Goal: Task Accomplishment & Management: Manage account settings

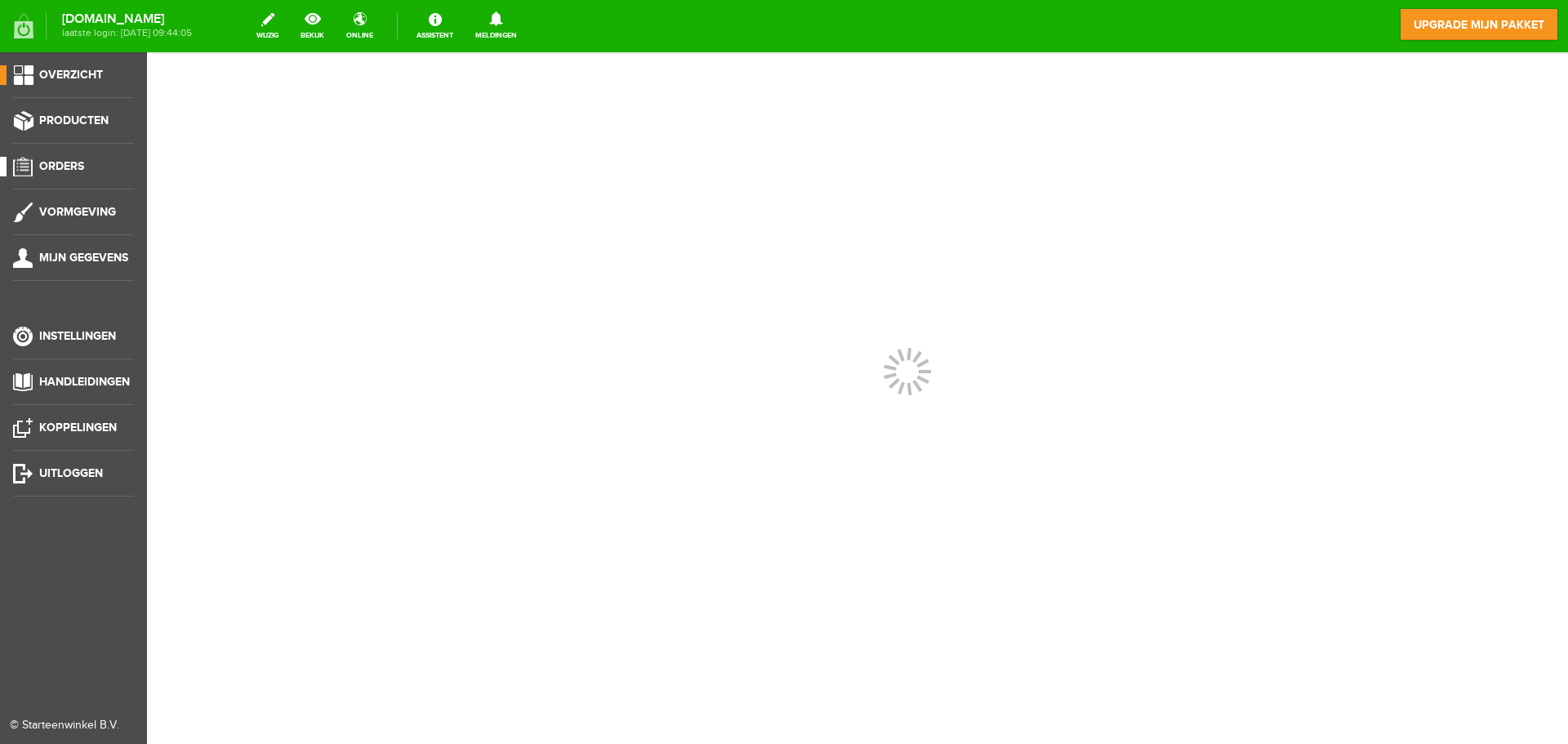
click at [52, 171] on span "Orders" at bounding box center [62, 166] width 45 height 14
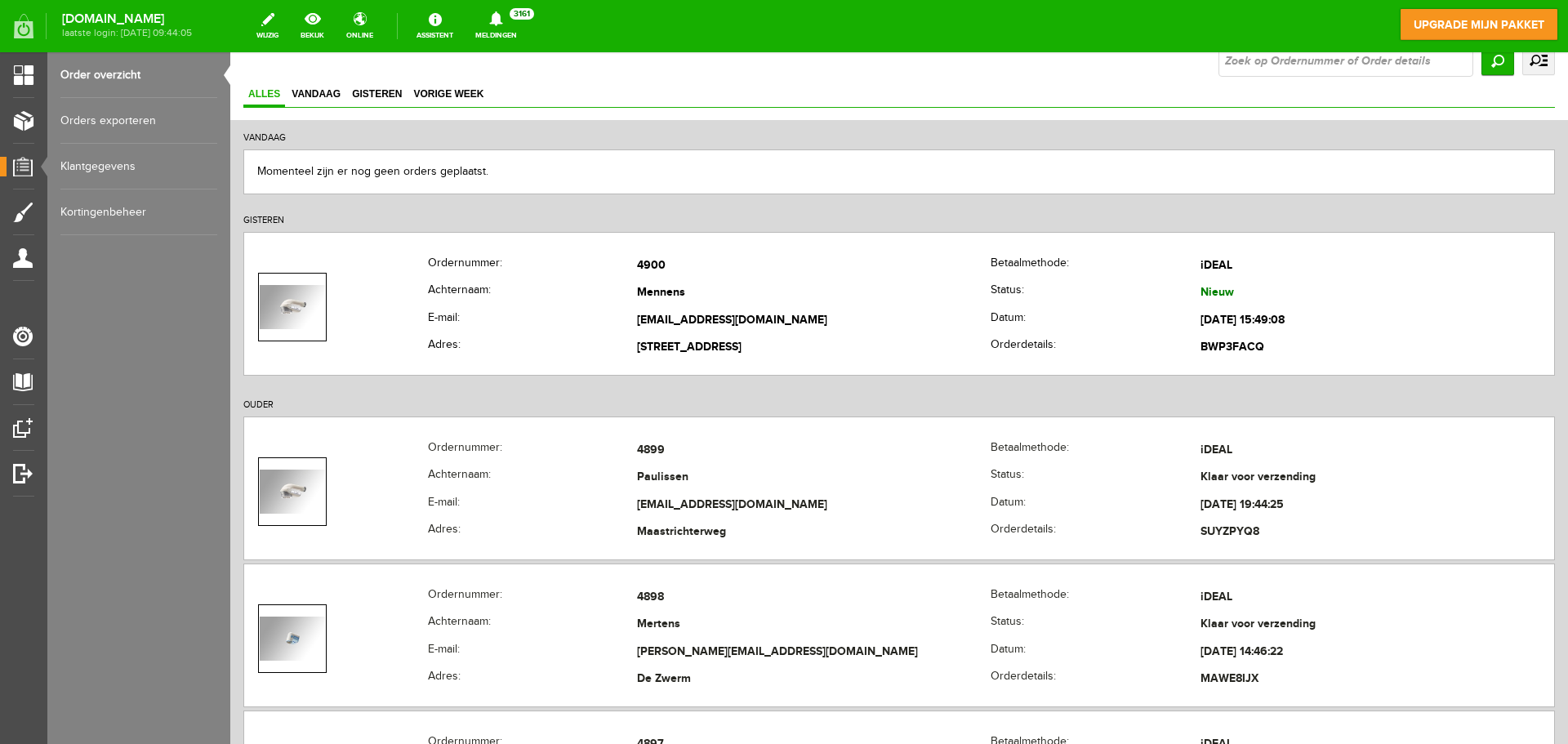
scroll to position [82, 0]
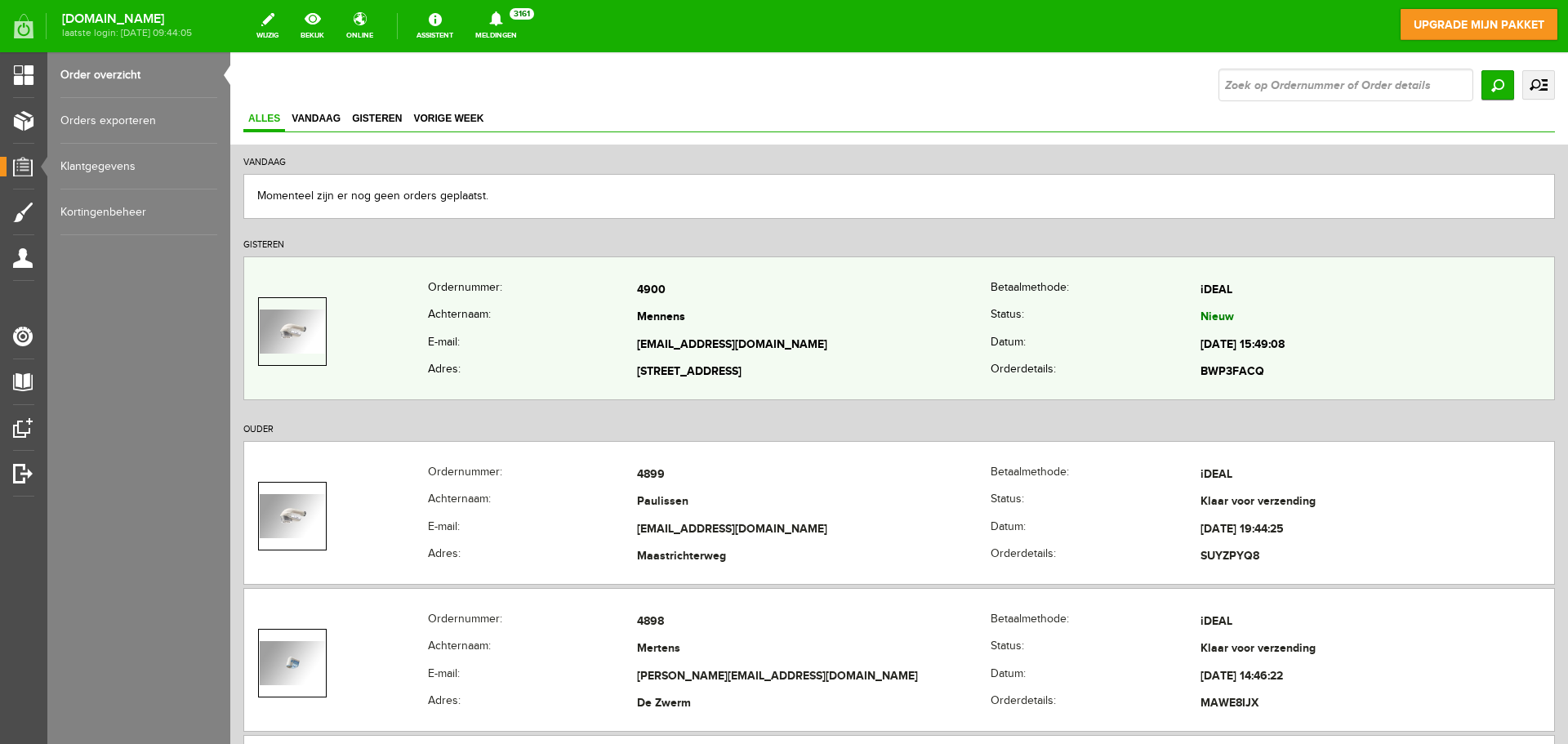
click at [1368, 324] on td "Nieuw" at bounding box center [1377, 318] width 353 height 28
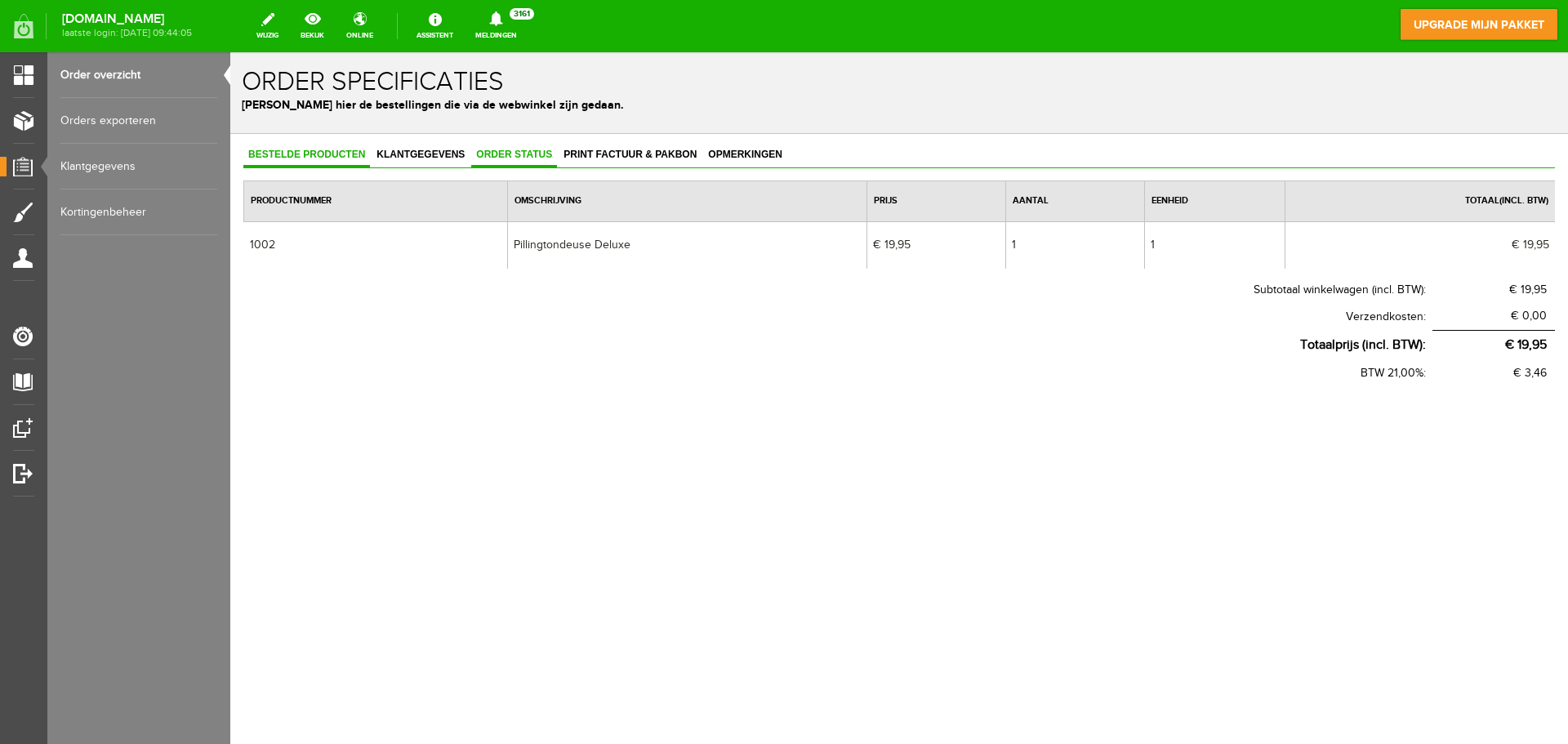
click at [540, 159] on span "Order status" at bounding box center [514, 154] width 86 height 12
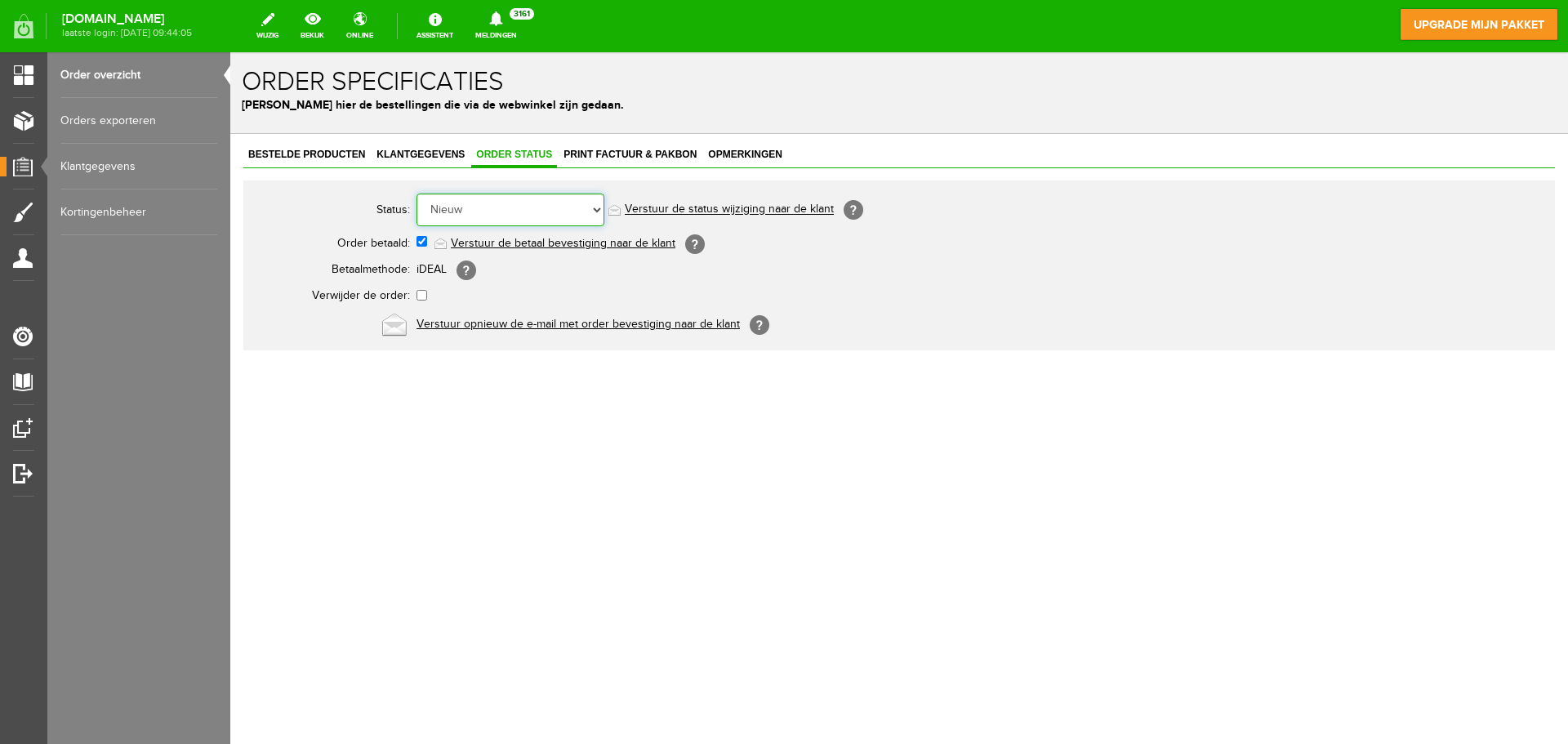
click at [583, 206] on select "Order niet afgerond Nieuw Order in behandeling Wacht op leverancier Wacht op be…" at bounding box center [510, 210] width 188 height 33
select select "14"
click at [417, 194] on select "Order niet afgerond Nieuw Order in behandeling Wacht op leverancier Wacht op be…" at bounding box center [510, 210] width 188 height 33
click at [673, 199] on td "Order niet afgerond Nieuw Order in behandeling Wacht op leverancier Wacht op be…" at bounding box center [727, 210] width 621 height 39
click at [672, 205] on link "Verstuur de status wijziging naar de klant" at bounding box center [729, 210] width 209 height 13
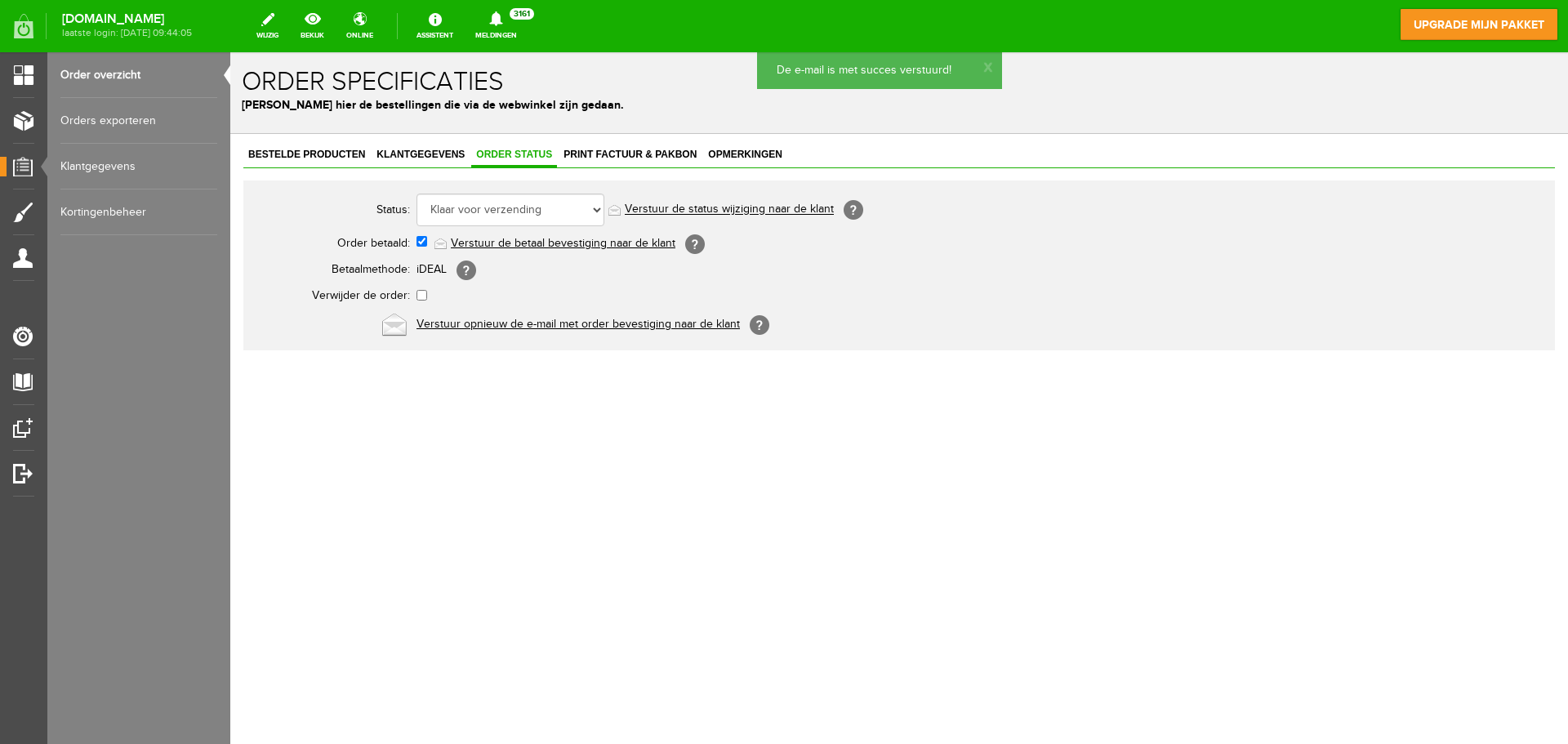
click at [622, 175] on div "Bestelde producten Klantgegevens Order status Print factuur & pakbon Opmerkinge…" at bounding box center [899, 246] width 1312 height 206
click at [631, 150] on span "Print factuur & pakbon" at bounding box center [630, 154] width 143 height 12
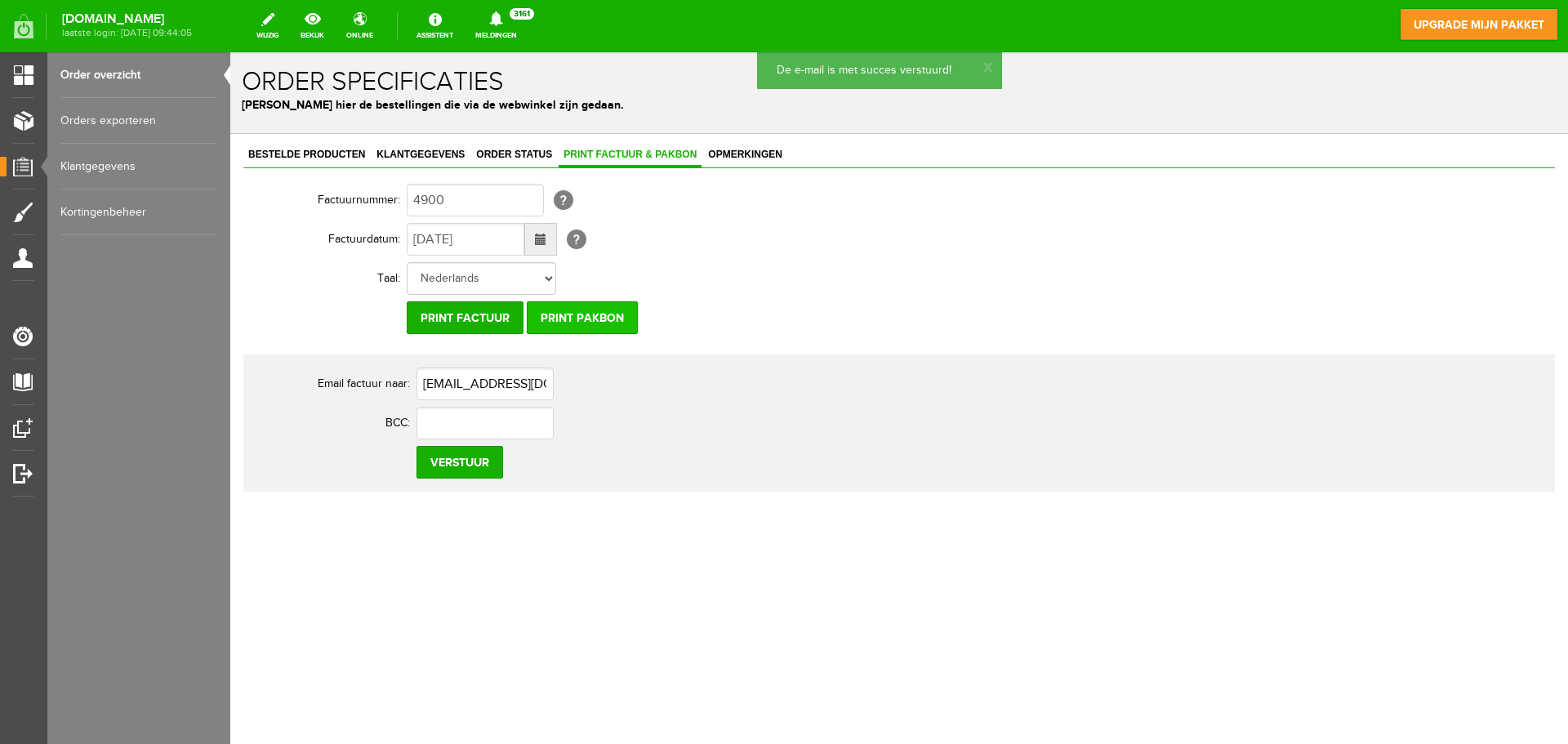
click at [556, 325] on input "Print pakbon" at bounding box center [582, 317] width 111 height 33
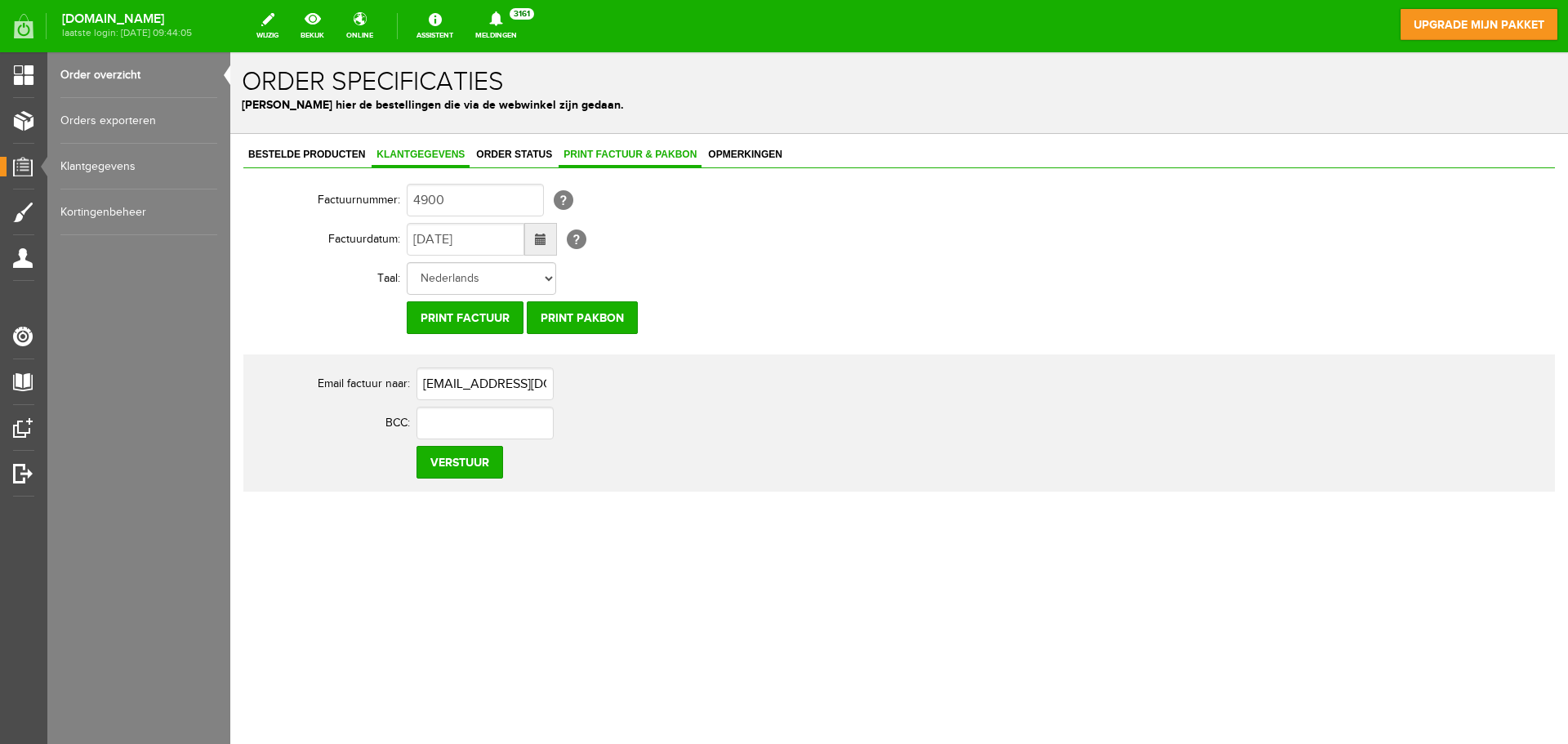
click at [431, 148] on link "Klantgegevens" at bounding box center [420, 155] width 98 height 23
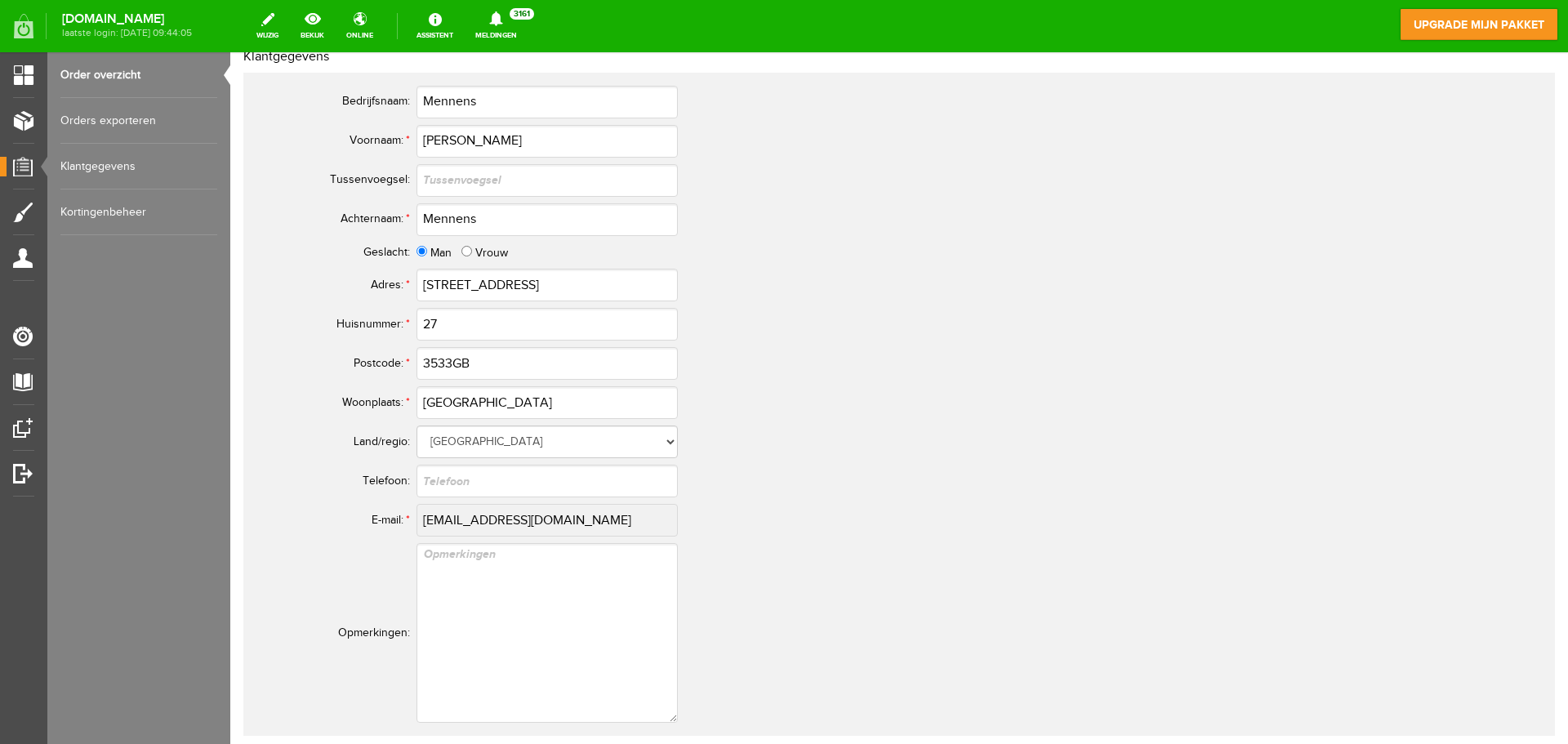
scroll to position [571, 0]
